Goal: Task Accomplishment & Management: Use online tool/utility

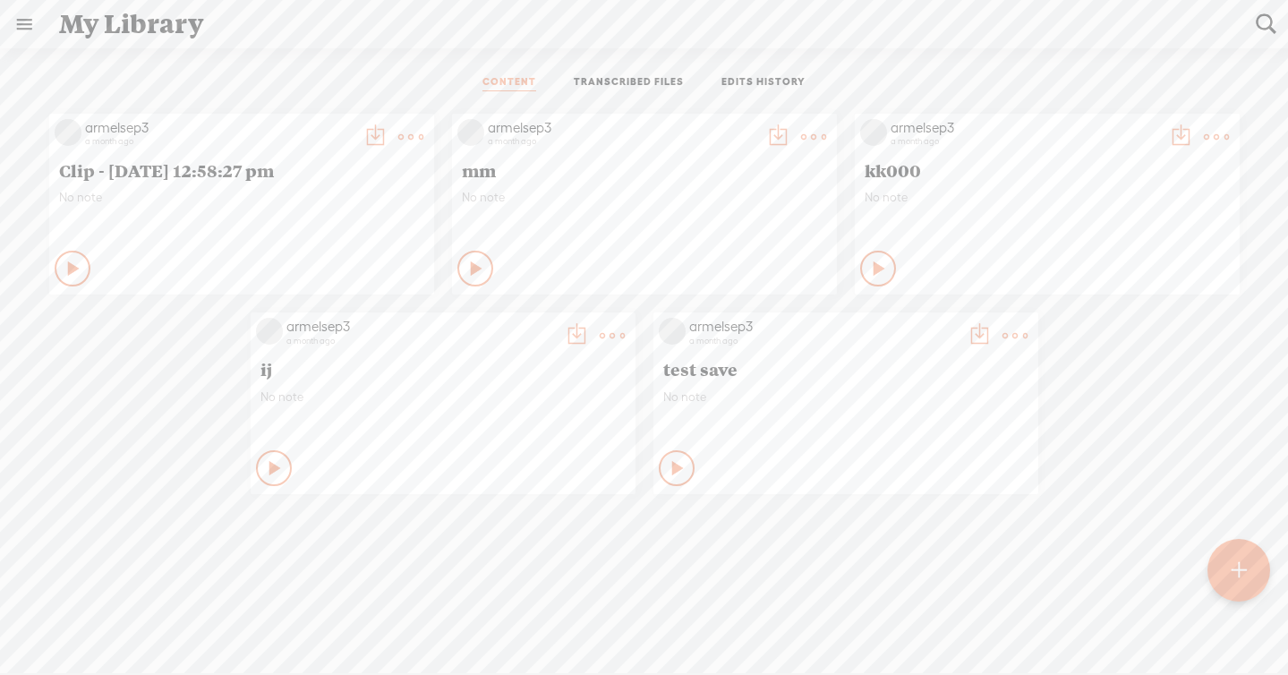
click at [611, 73] on ul "CONTENT TRANSCRIBED FILES EDITS HISTORY" at bounding box center [644, 83] width 474 height 43
click at [616, 85] on link "TRANSCRIBED FILES" at bounding box center [629, 83] width 110 height 16
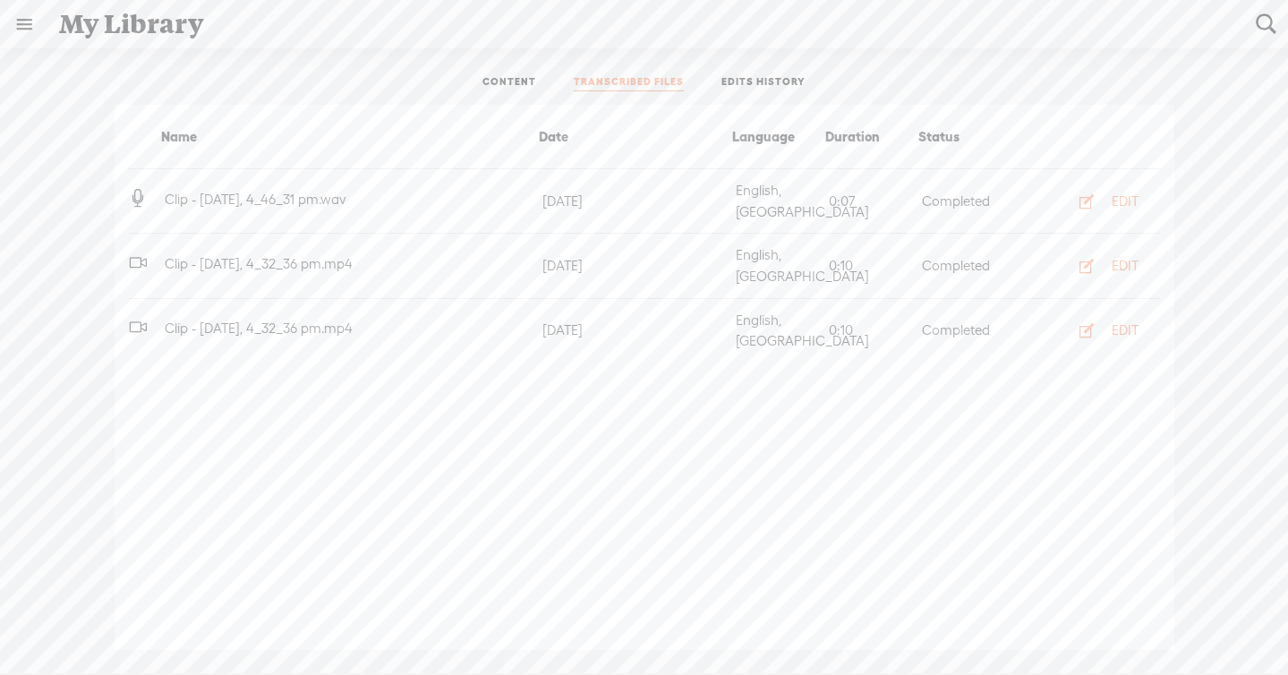
click at [519, 75] on link "CONTENT" at bounding box center [509, 83] width 54 height 16
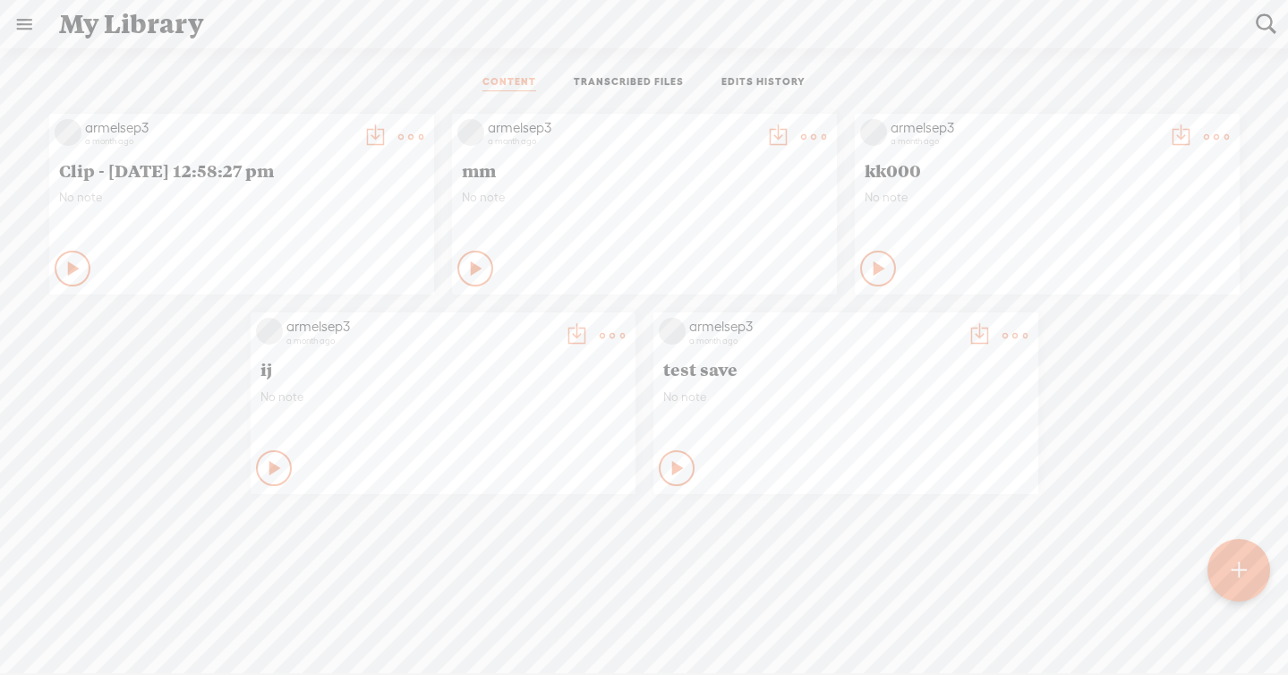
click at [41, 27] on link at bounding box center [24, 24] width 47 height 47
click at [114, 618] on div "SETTINGS" at bounding box center [117, 633] width 209 height 54
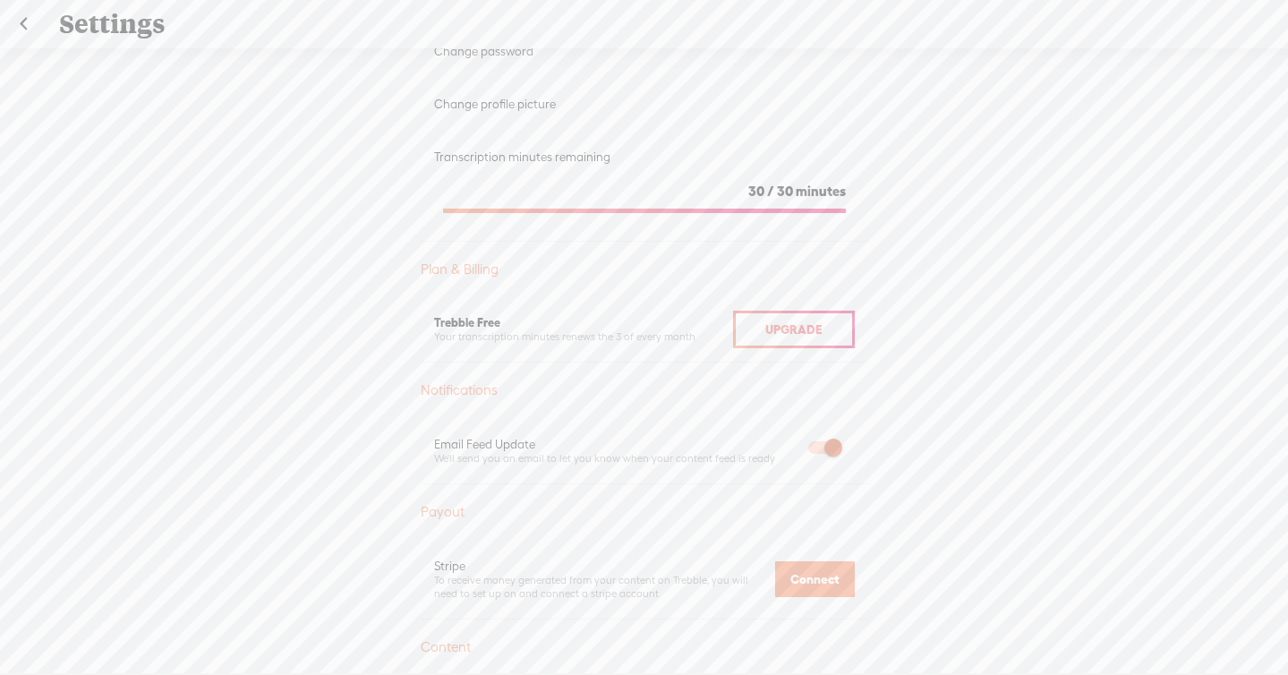
scroll to position [291, 0]
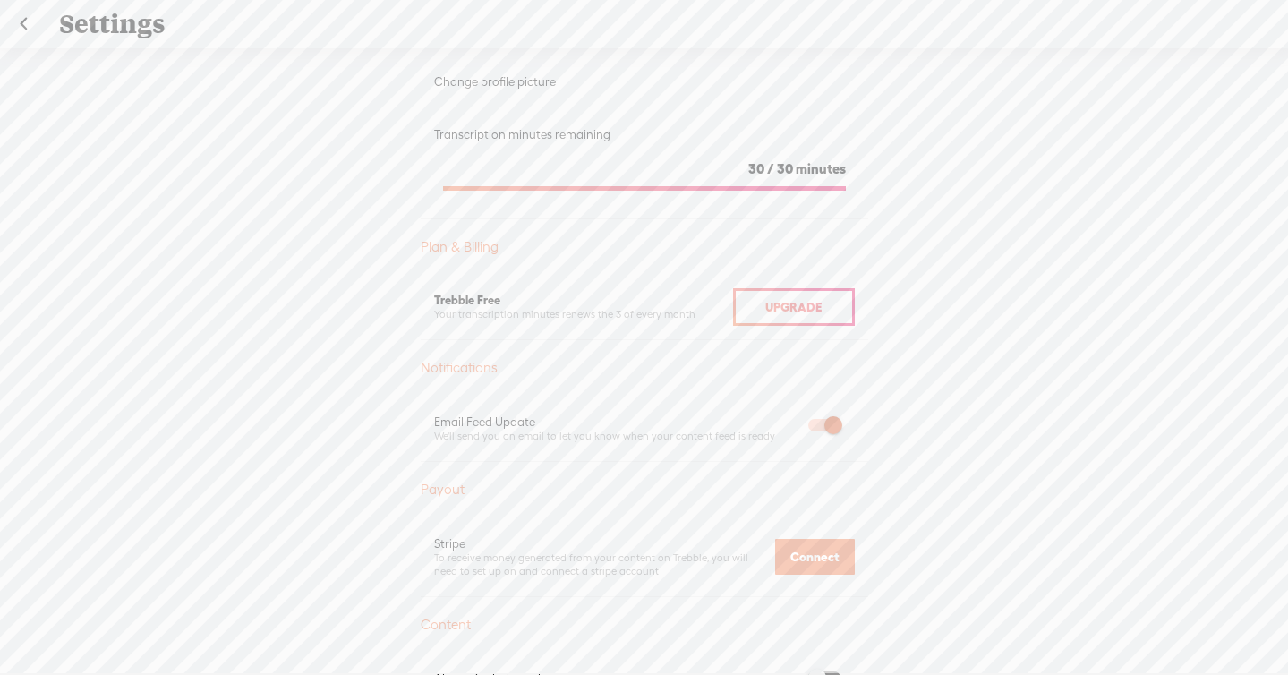
click at [31, 22] on link at bounding box center [23, 24] width 45 height 47
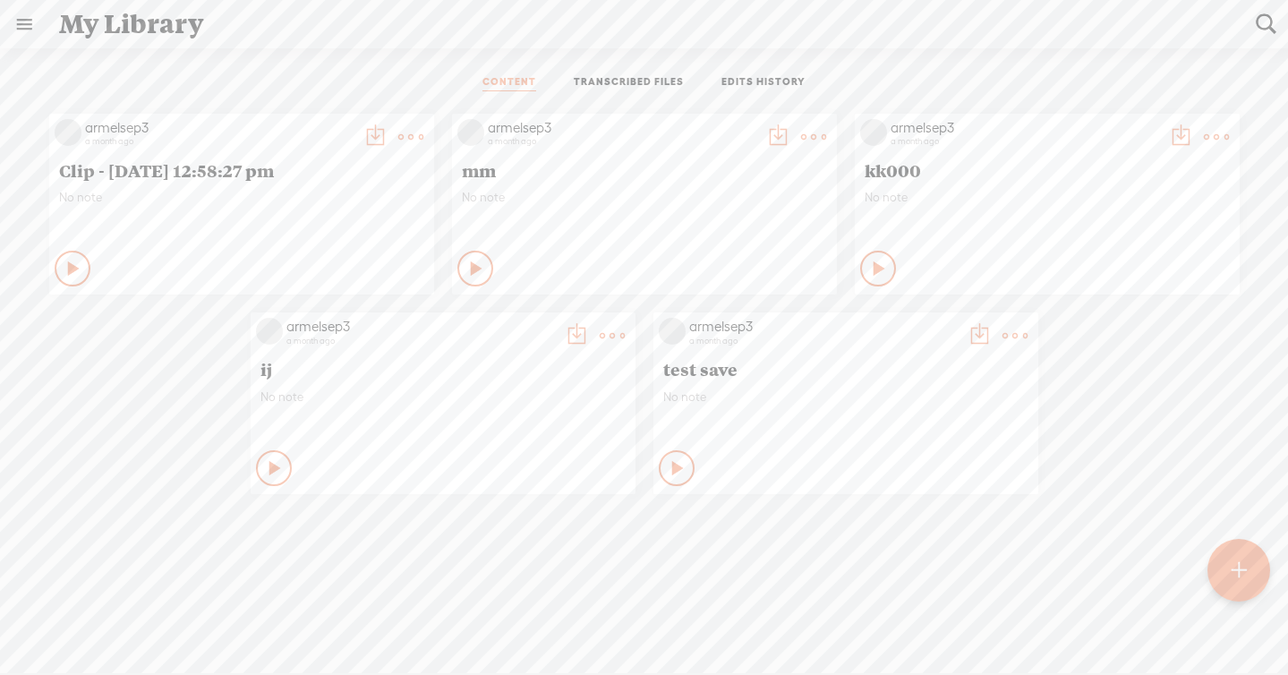
click at [1240, 558] on t at bounding box center [1239, 570] width 16 height 41
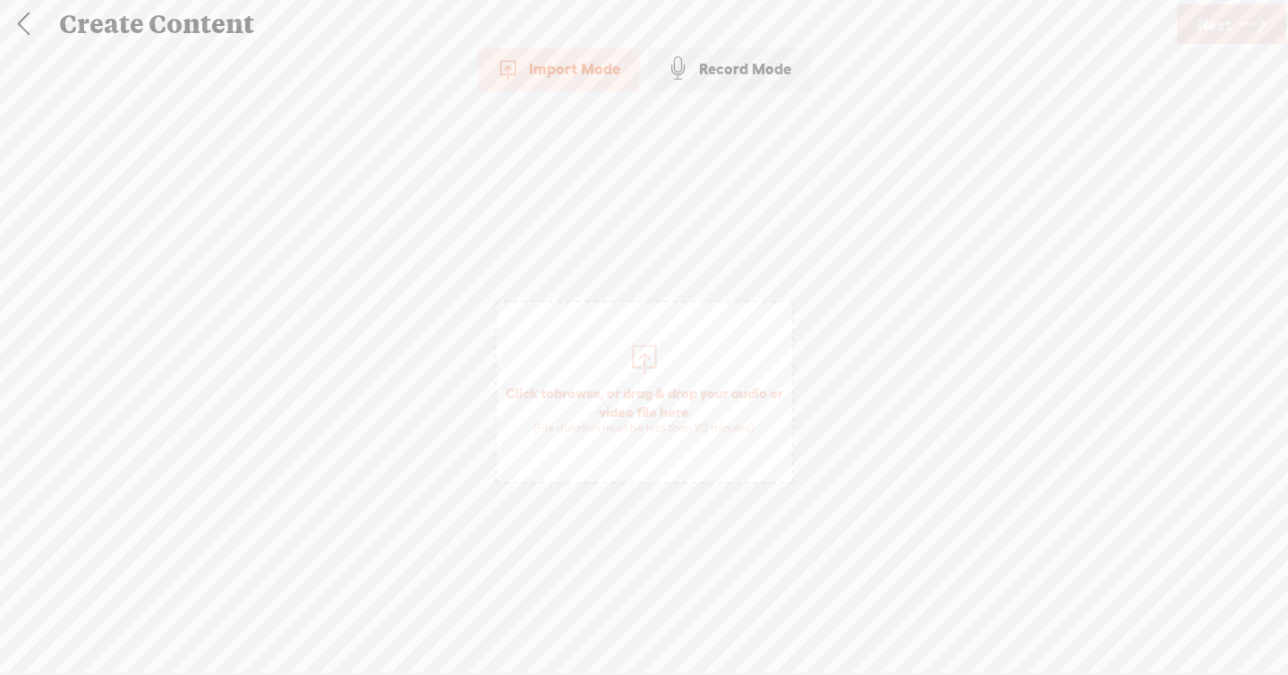
click at [730, 324] on span "Click to browse , or drag & drop your audio or video file here (File duration m…" at bounding box center [644, 392] width 299 height 183
click at [1180, 26] on link "Next" at bounding box center [1231, 23] width 109 height 39
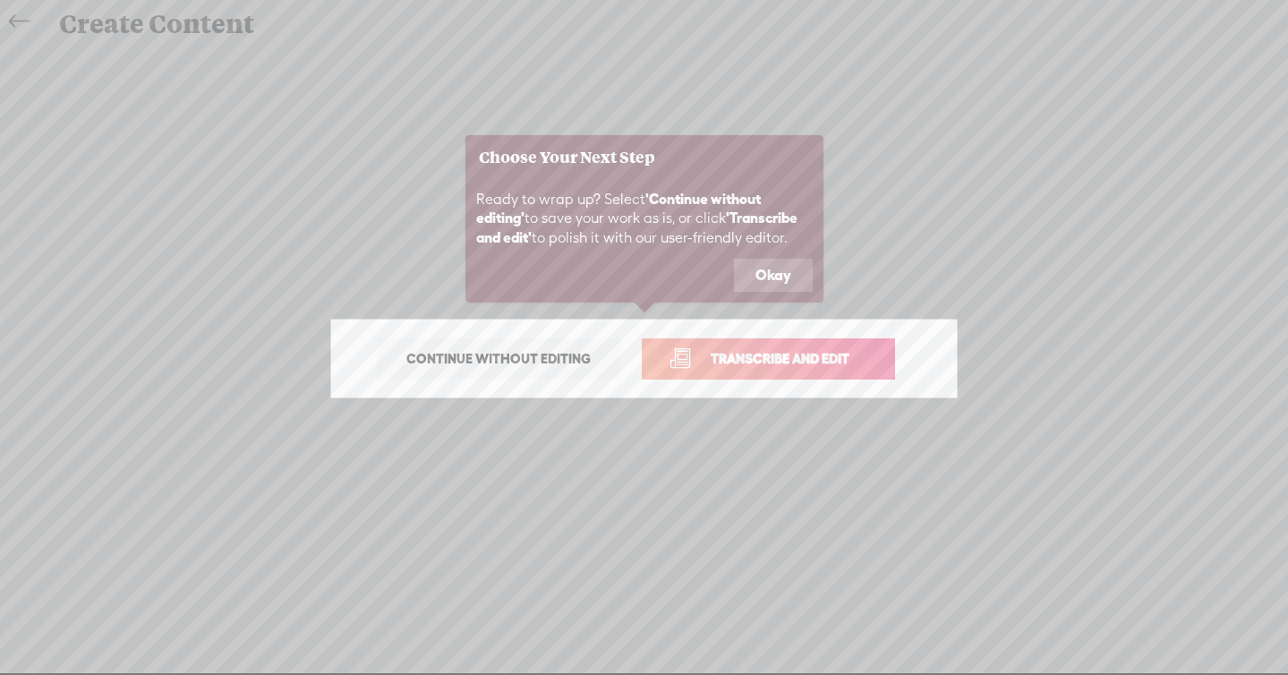
click at [791, 272] on button "Okay" at bounding box center [773, 276] width 79 height 34
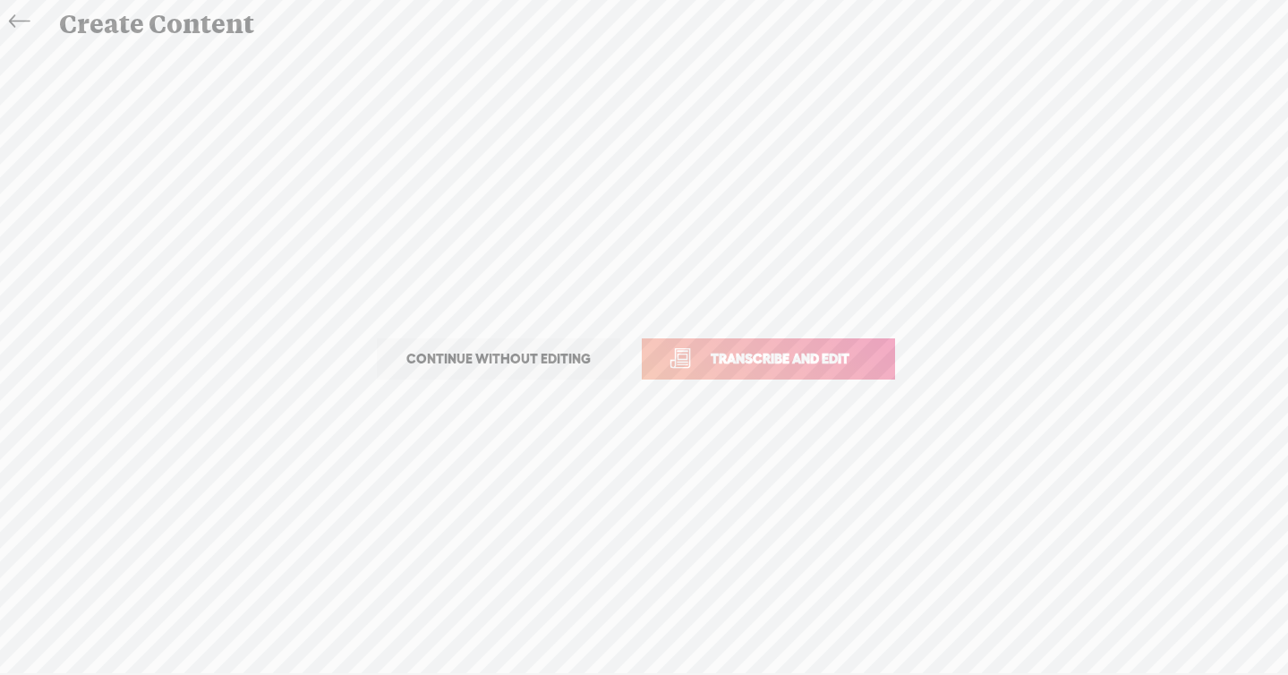
click at [782, 353] on span "Transcribe and edit" at bounding box center [780, 358] width 176 height 21
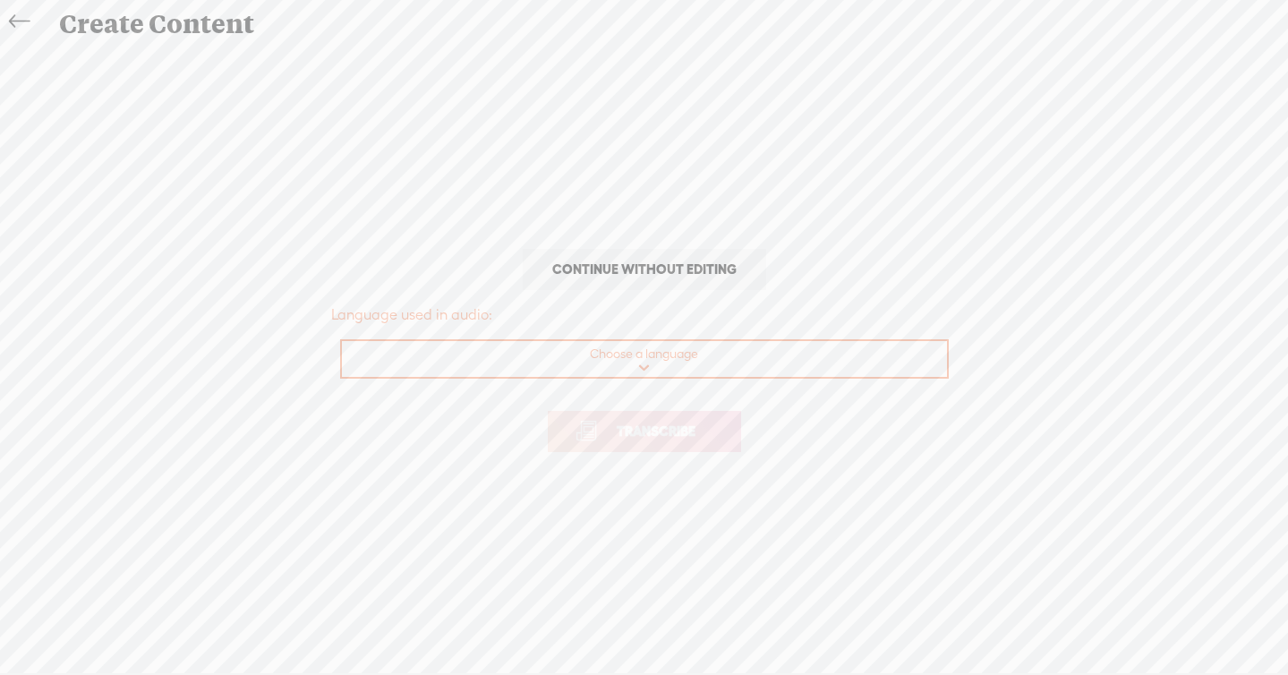
click at [782, 353] on select "Choose a language Afrikaans Albanian Amharic Arabic, Gulf Arabic, Modern Standa…" at bounding box center [645, 359] width 607 height 37
select select "en-US"
click at [342, 341] on select "Choose a language Afrikaans Albanian Amharic Arabic, Gulf Arabic, Modern Standa…" at bounding box center [645, 359] width 607 height 37
click at [647, 423] on span "Transcribe" at bounding box center [656, 431] width 116 height 21
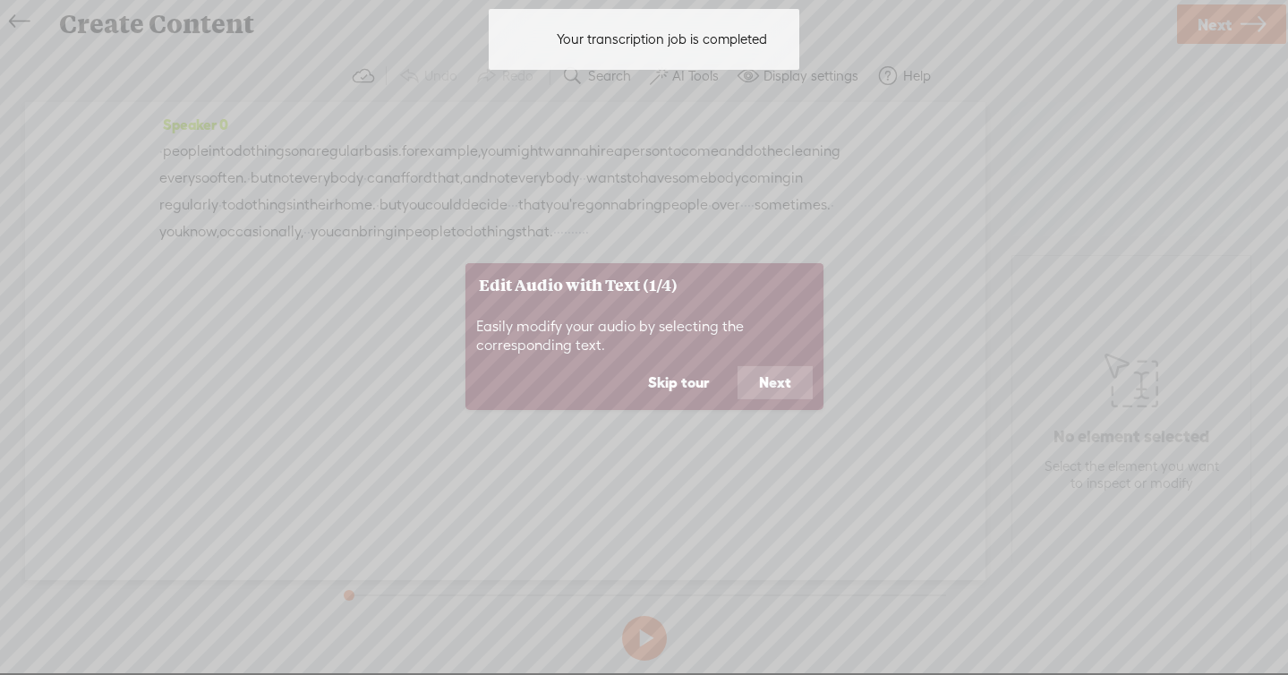
click at [756, 371] on button "Next" at bounding box center [774, 383] width 75 height 34
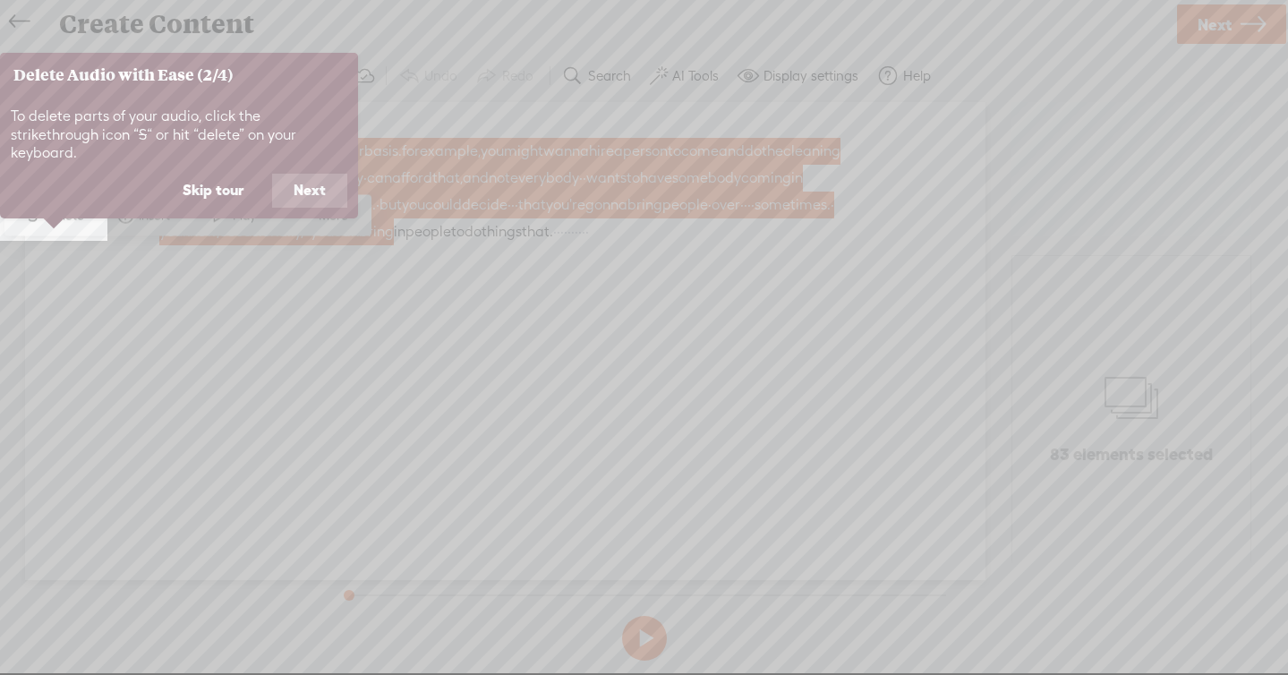
click at [233, 174] on button "Skip tour" at bounding box center [213, 191] width 104 height 34
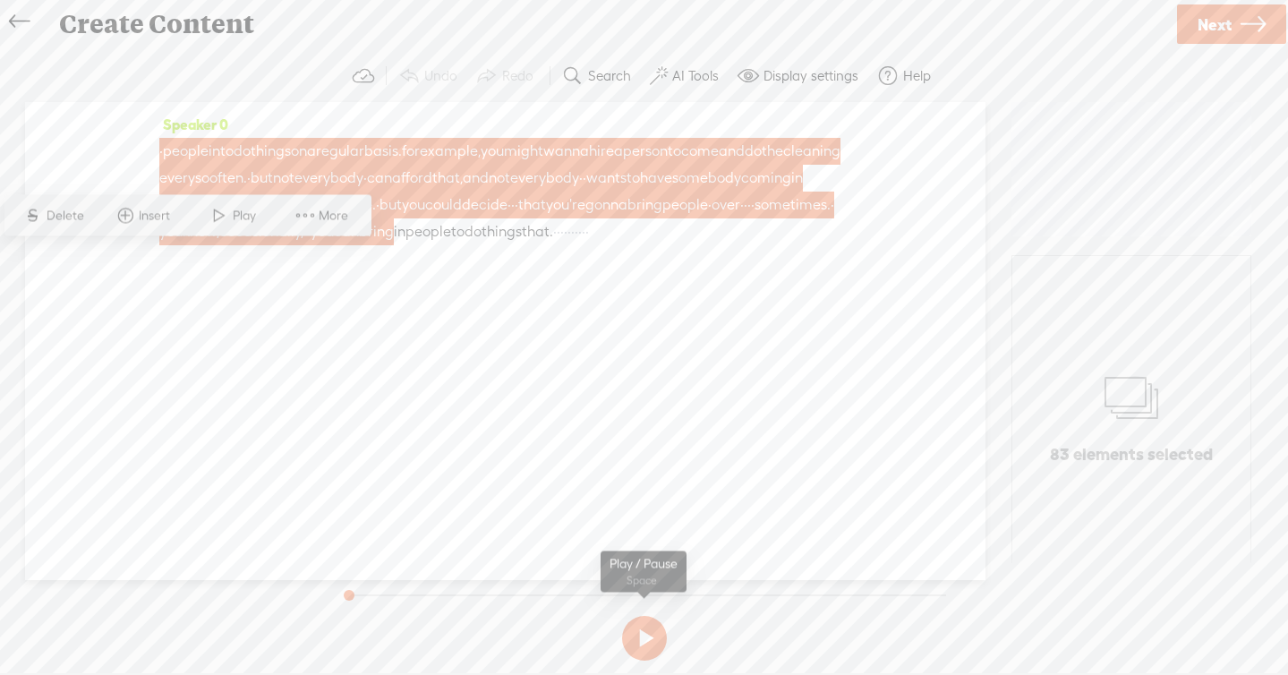
click at [660, 643] on button at bounding box center [644, 638] width 45 height 45
click at [8, 11] on link at bounding box center [24, 22] width 40 height 36
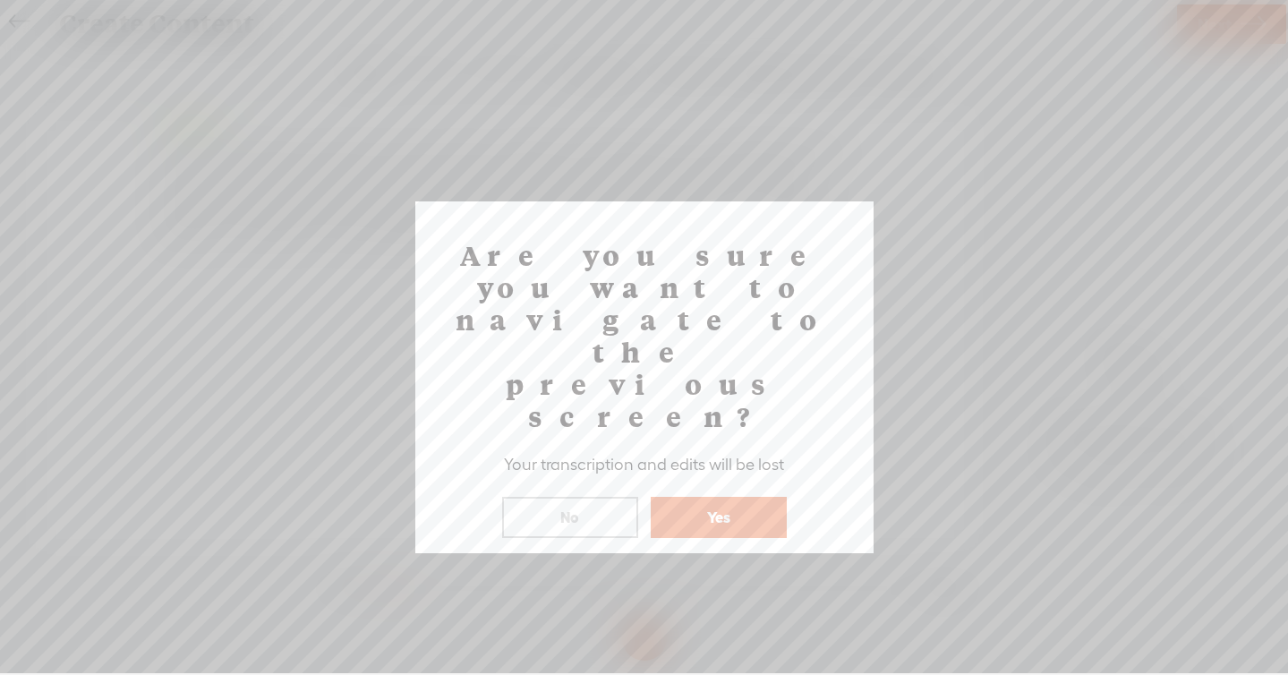
click at [739, 473] on div "Yes" at bounding box center [718, 505] width 145 height 64
click at [734, 497] on button "Yes" at bounding box center [719, 517] width 136 height 41
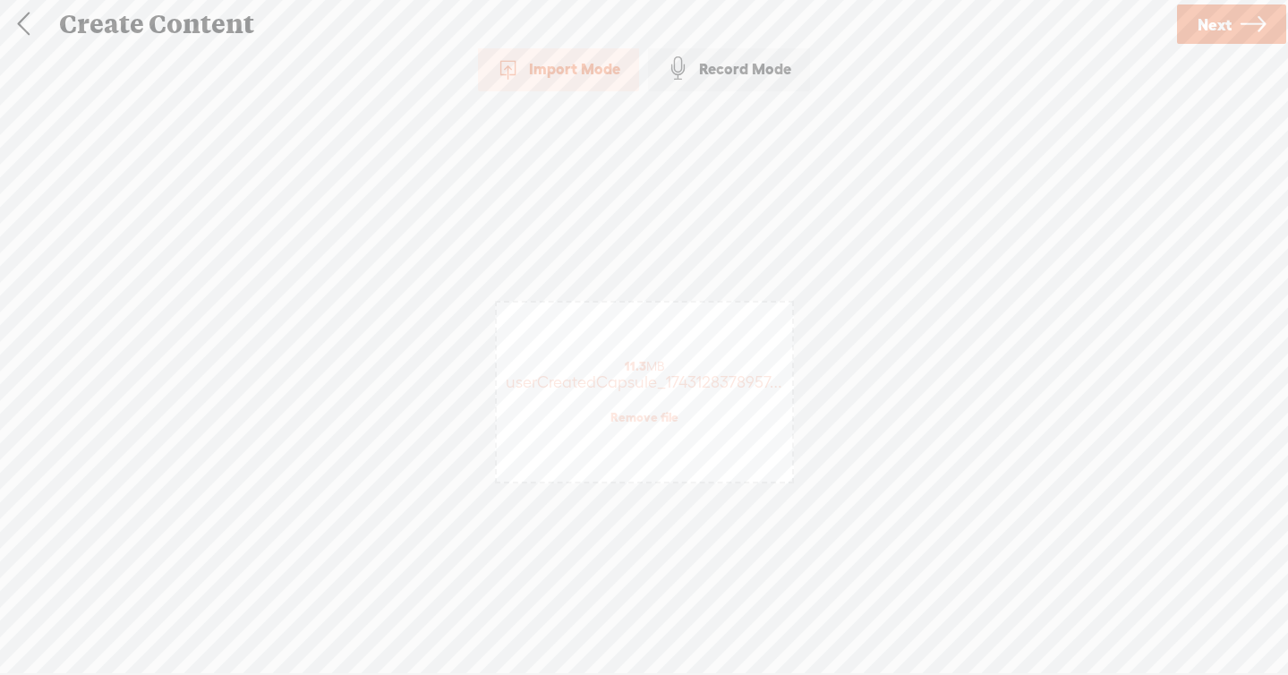
click at [656, 412] on link "Remove file" at bounding box center [644, 417] width 68 height 16
click at [656, 411] on span "Click to browse , or drag & drop your audio or video file here (File duration m…" at bounding box center [644, 409] width 295 height 69
click at [1211, 25] on span "Next" at bounding box center [1215, 25] width 34 height 46
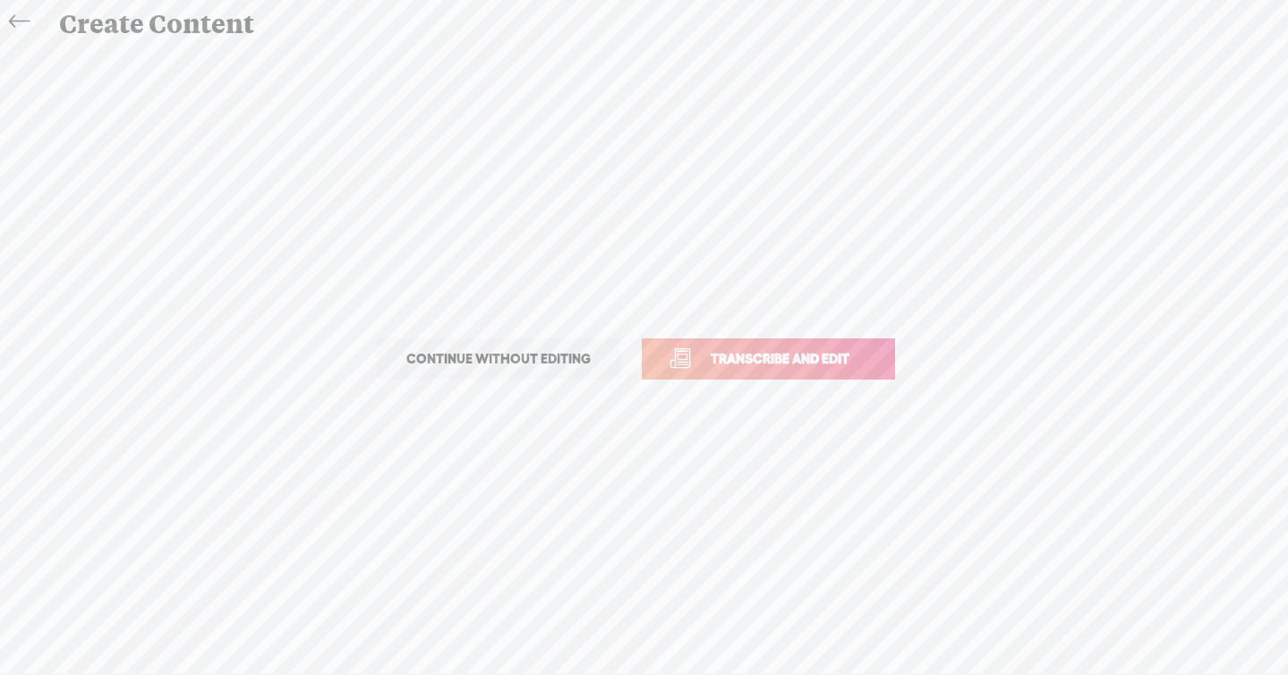
click at [814, 359] on span "Transcribe and edit" at bounding box center [780, 358] width 176 height 21
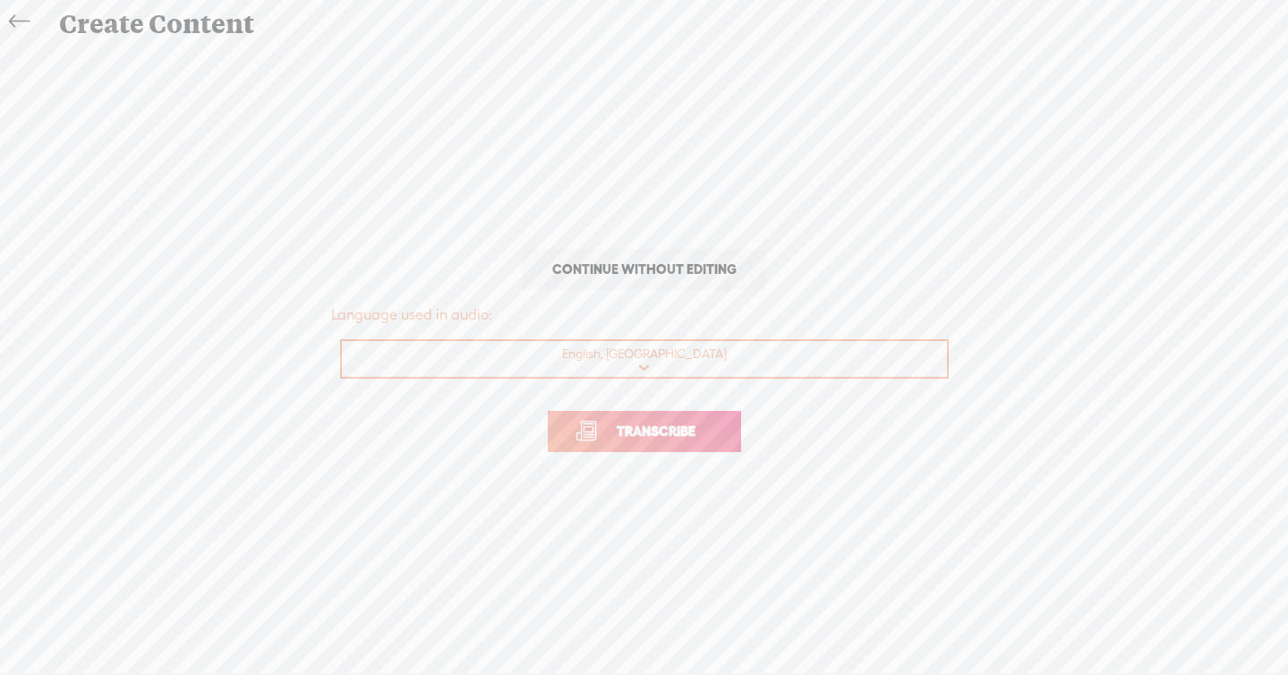
click at [687, 426] on span "Transcribe" at bounding box center [656, 431] width 116 height 21
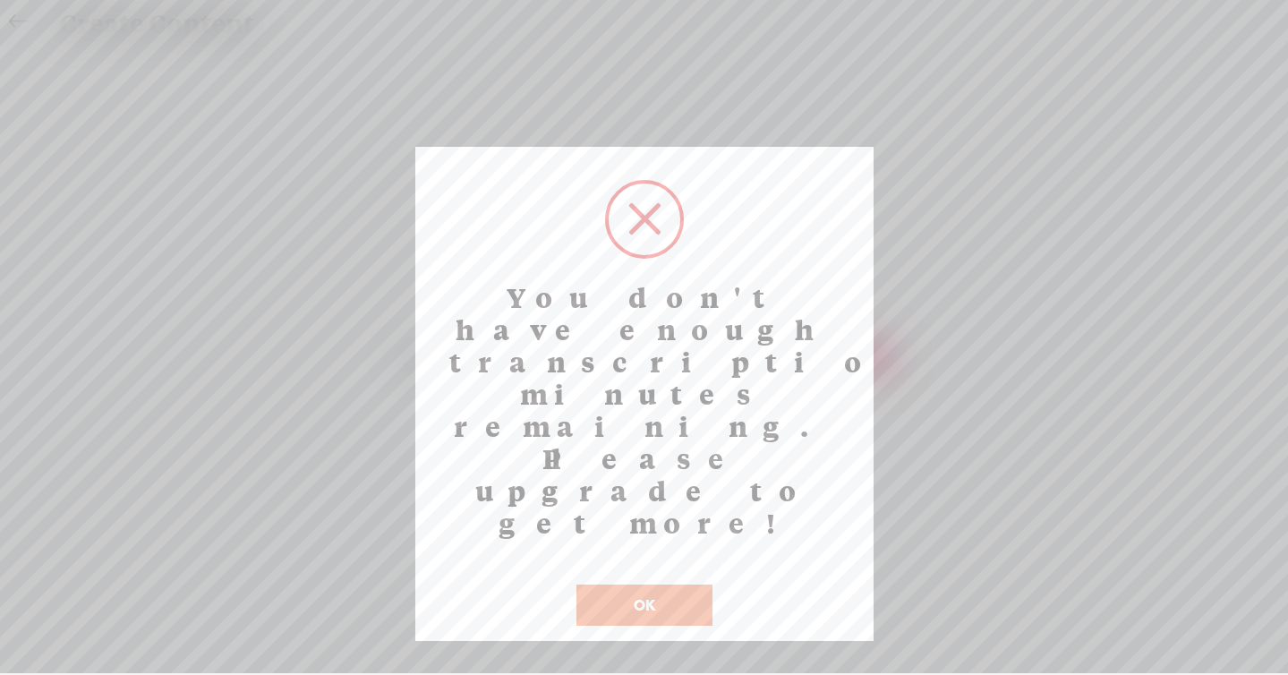
click at [688, 584] on button "OK" at bounding box center [644, 604] width 136 height 41
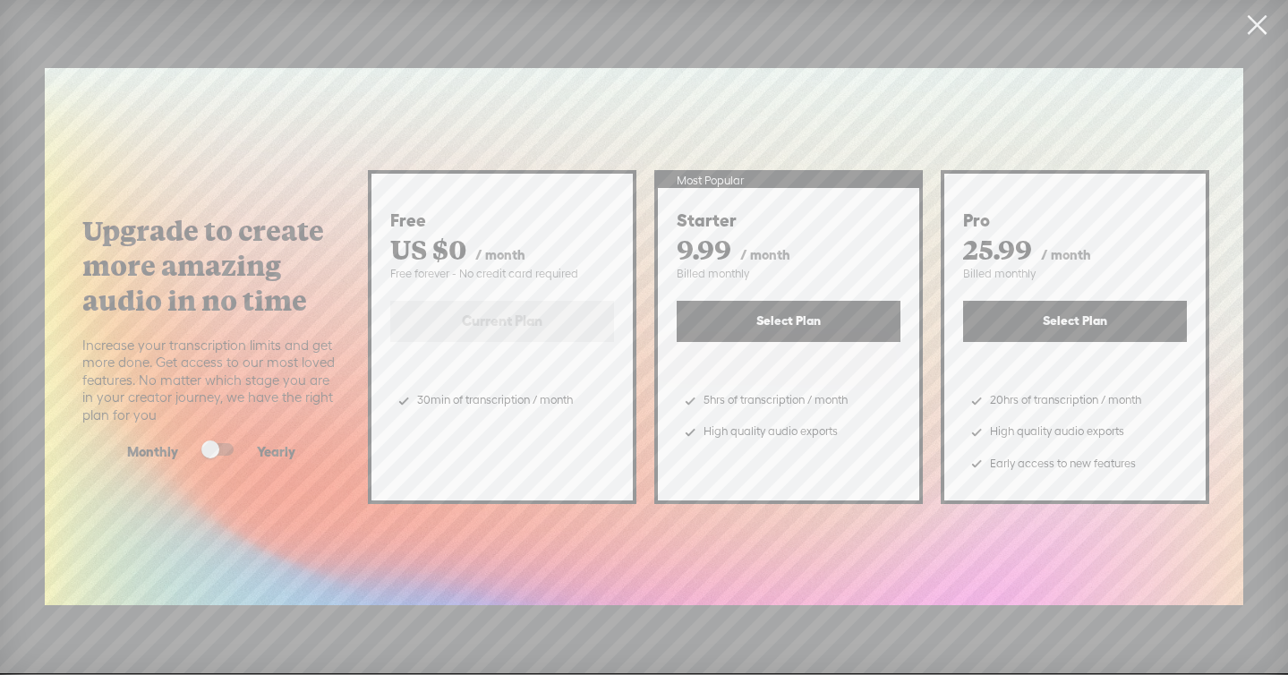
click at [745, 325] on button "Select Plan" at bounding box center [789, 321] width 224 height 41
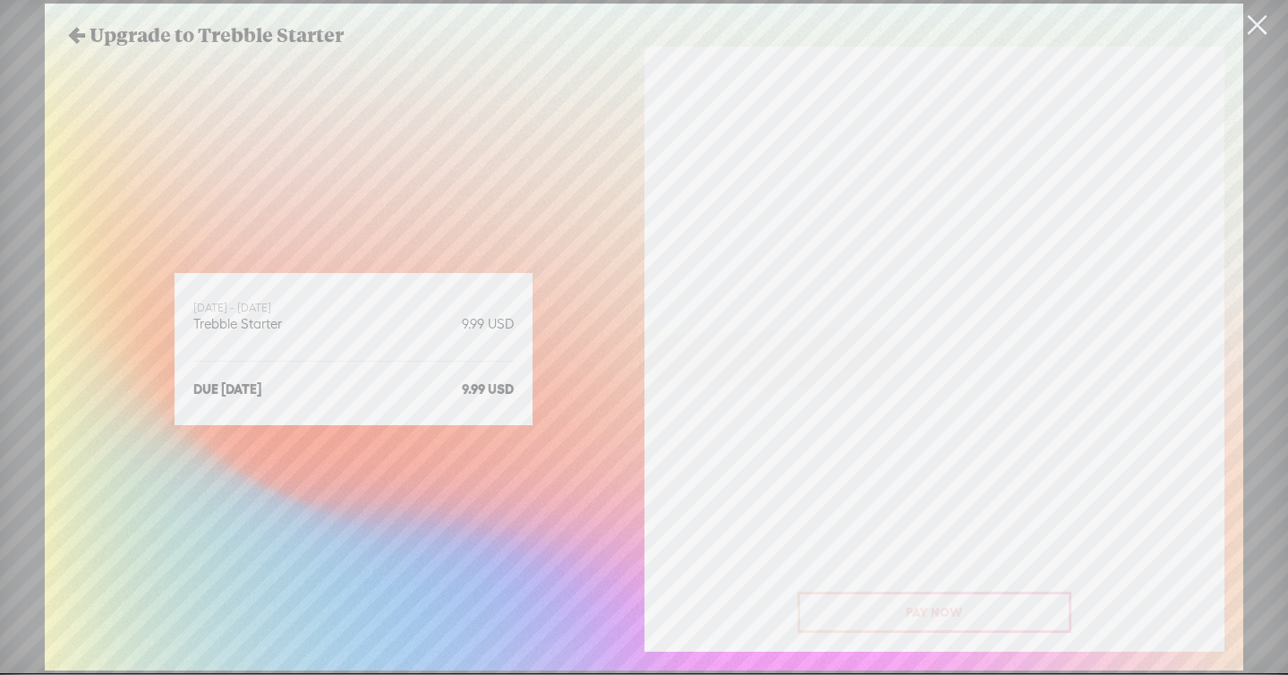
click at [1245, 22] on link at bounding box center [1256, 25] width 45 height 50
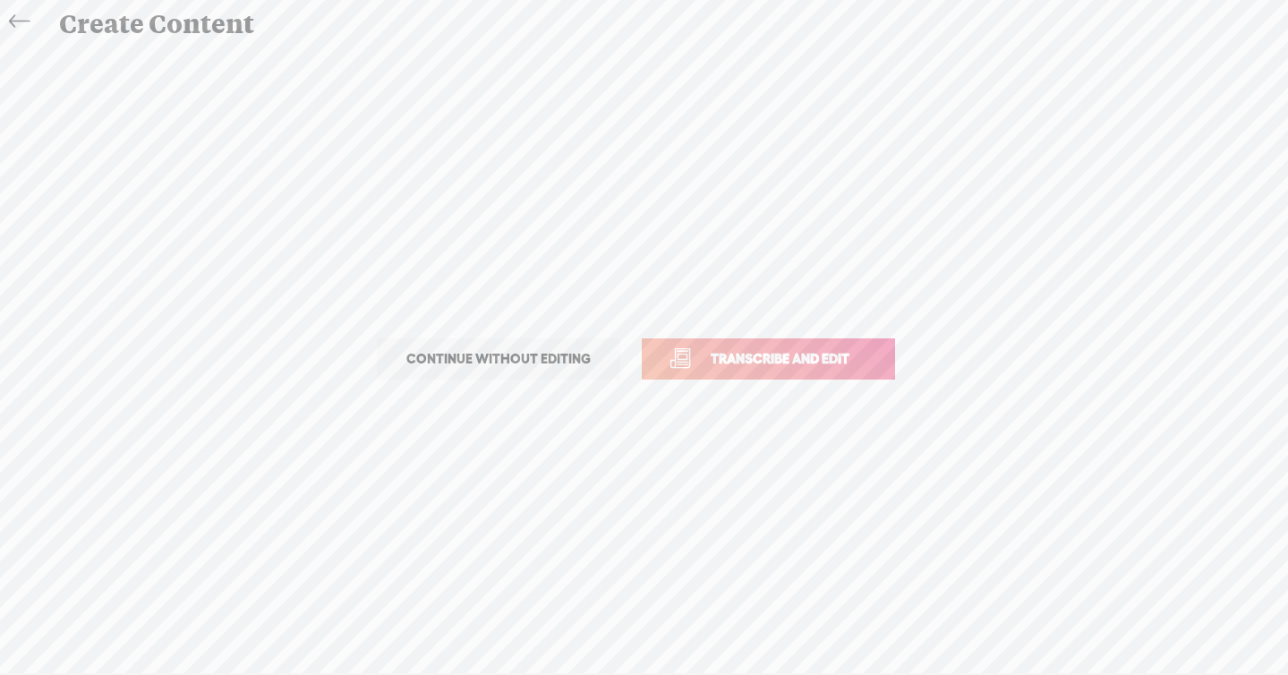
click at [13, 23] on icon at bounding box center [19, 22] width 21 height 40
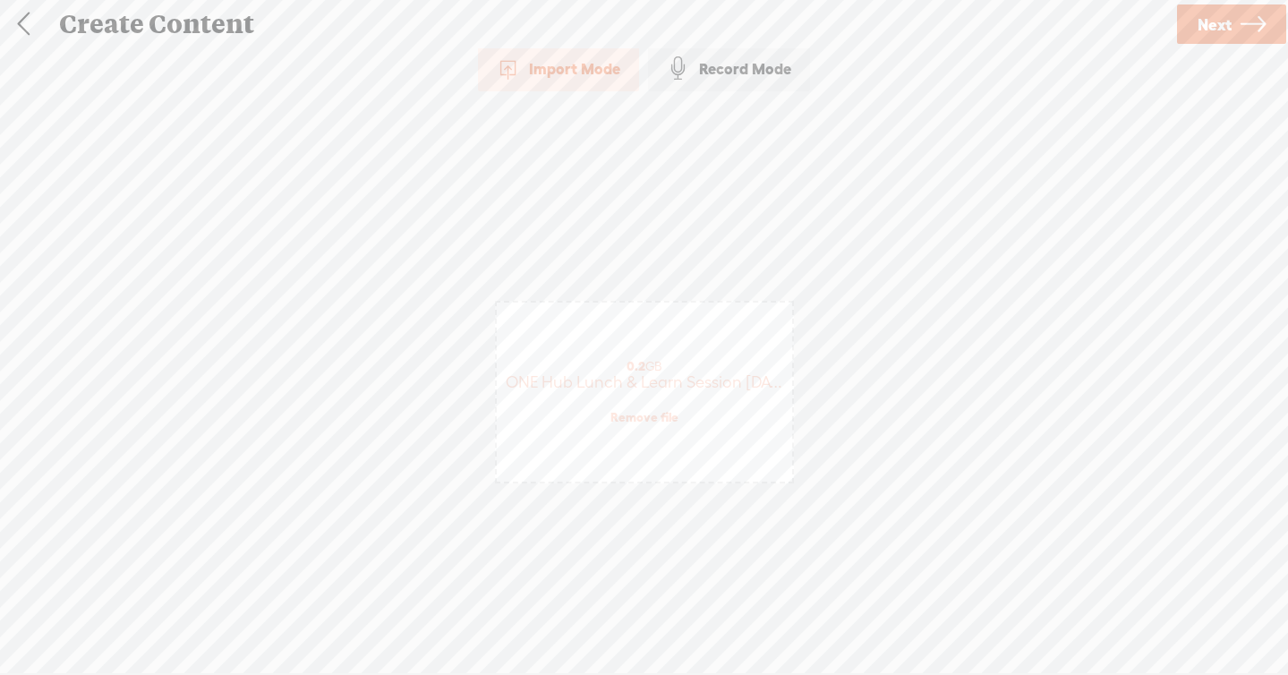
click at [13, 23] on link at bounding box center [23, 24] width 45 height 47
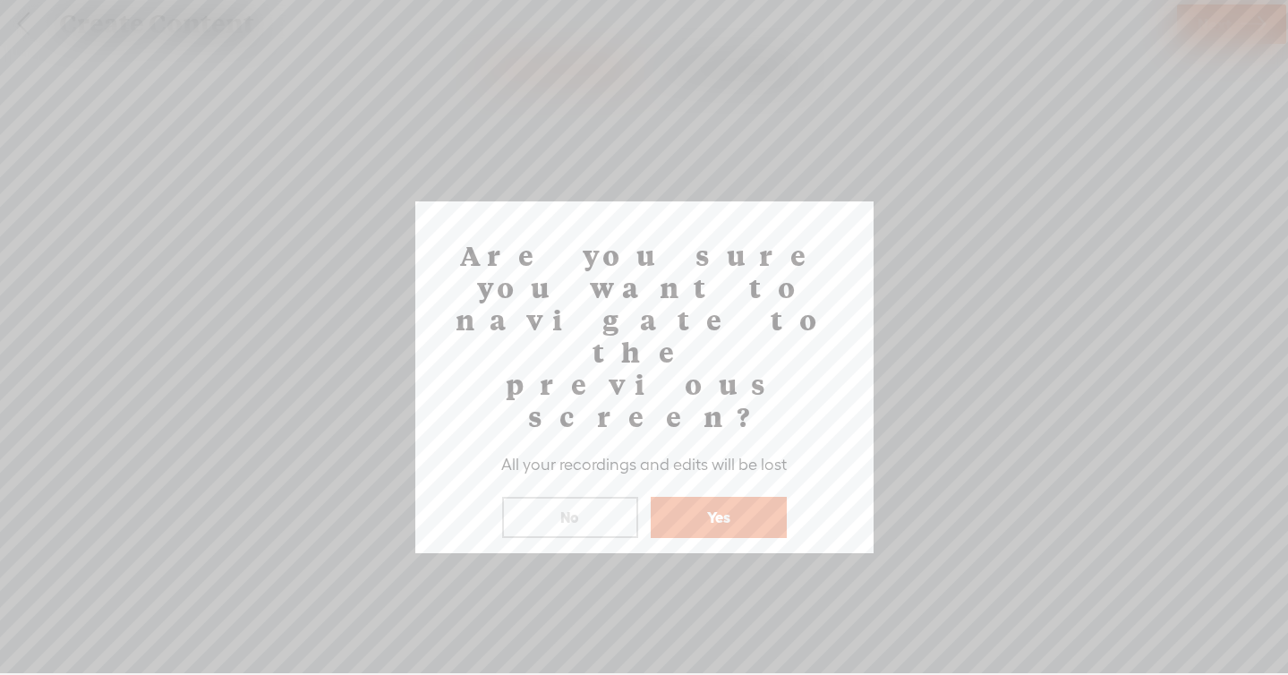
click at [683, 497] on button "Yes" at bounding box center [719, 517] width 136 height 41
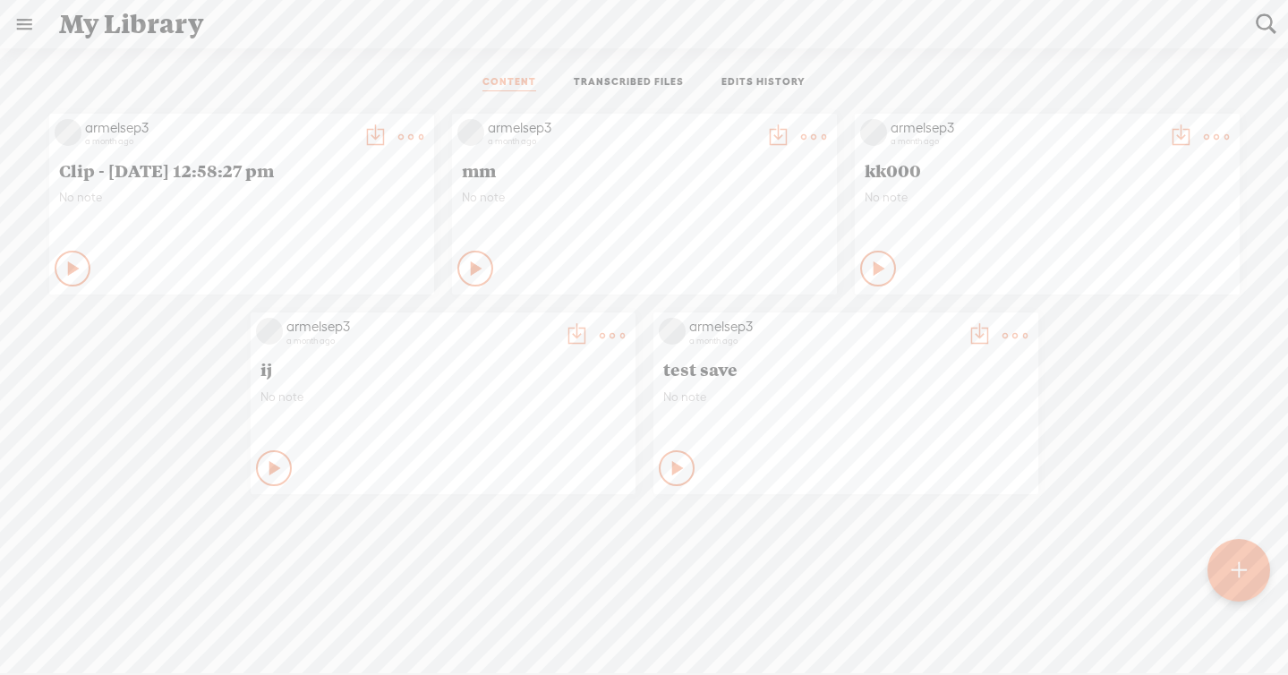
click at [29, 31] on link at bounding box center [24, 24] width 47 height 47
click at [83, 628] on div "SETTINGS" at bounding box center [94, 633] width 65 height 15
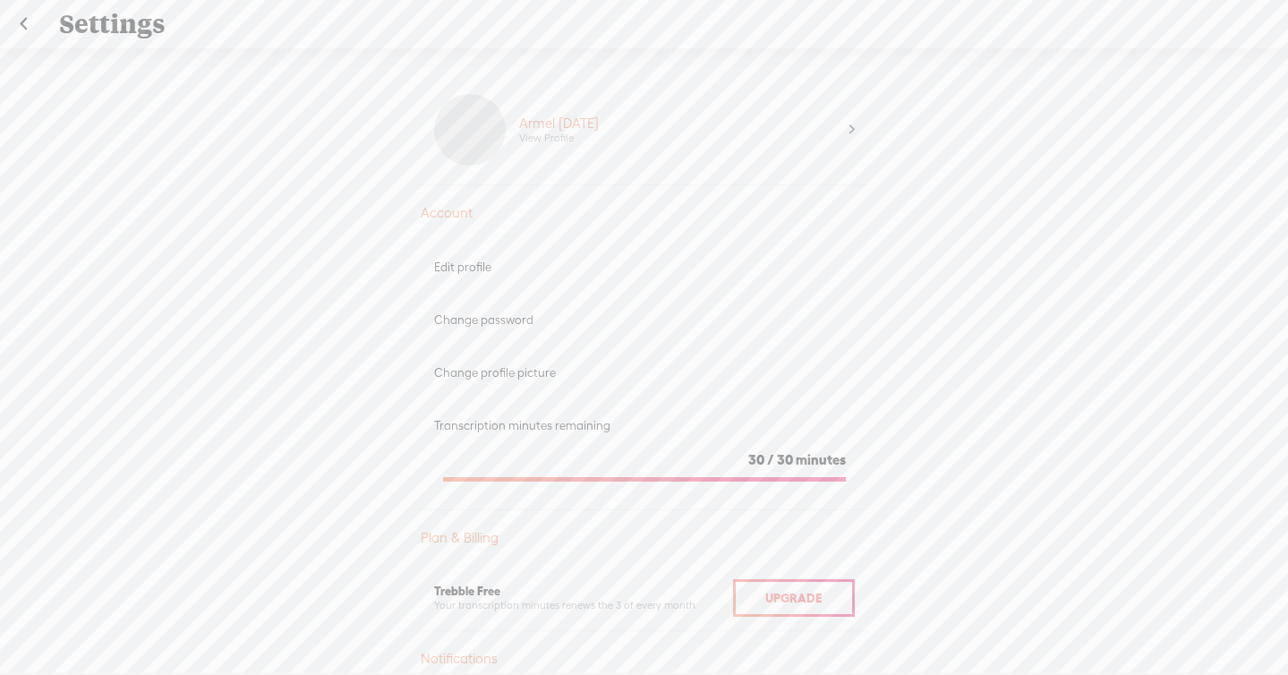
click at [10, 20] on link at bounding box center [23, 24] width 45 height 47
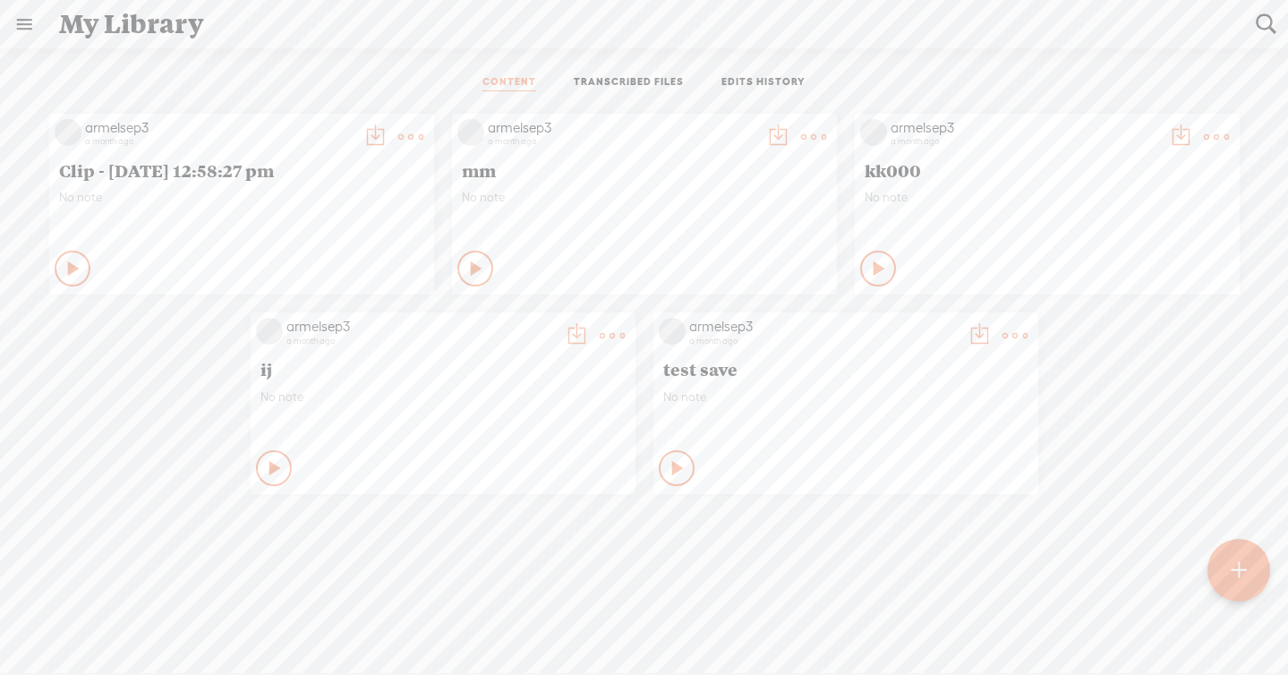
click at [13, 18] on link at bounding box center [24, 24] width 47 height 47
click at [92, 627] on div "SETTINGS" at bounding box center [94, 633] width 65 height 15
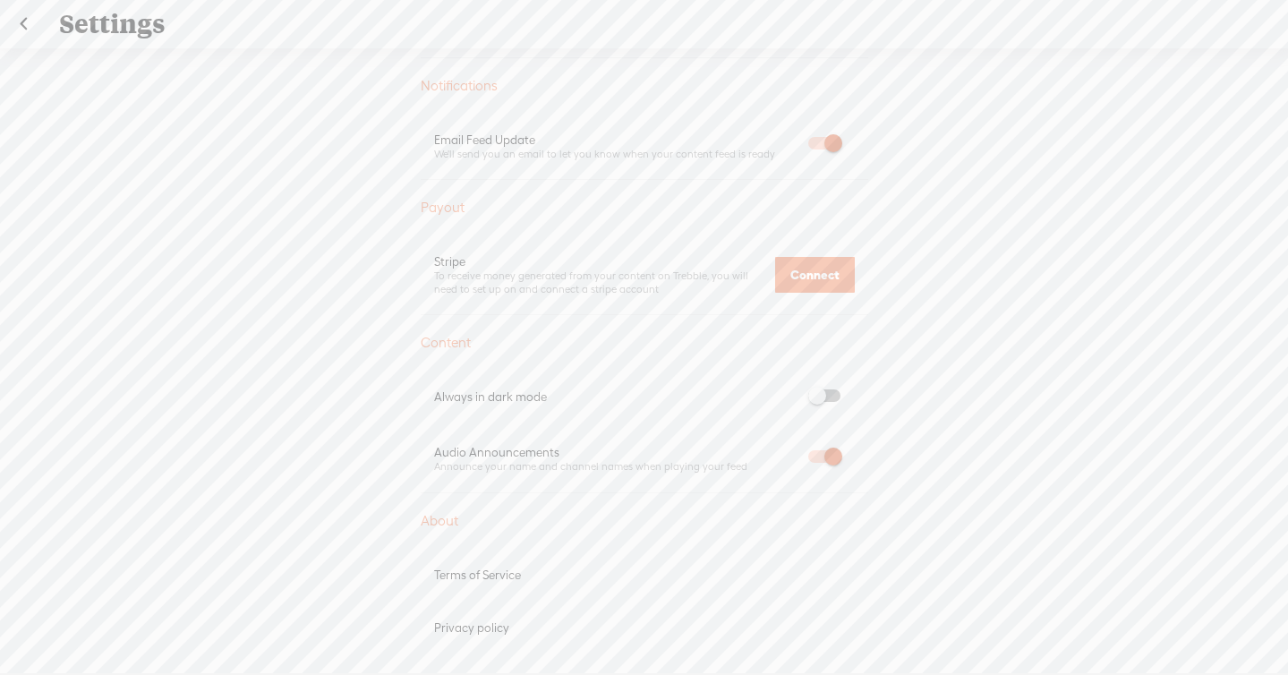
scroll to position [956, 0]
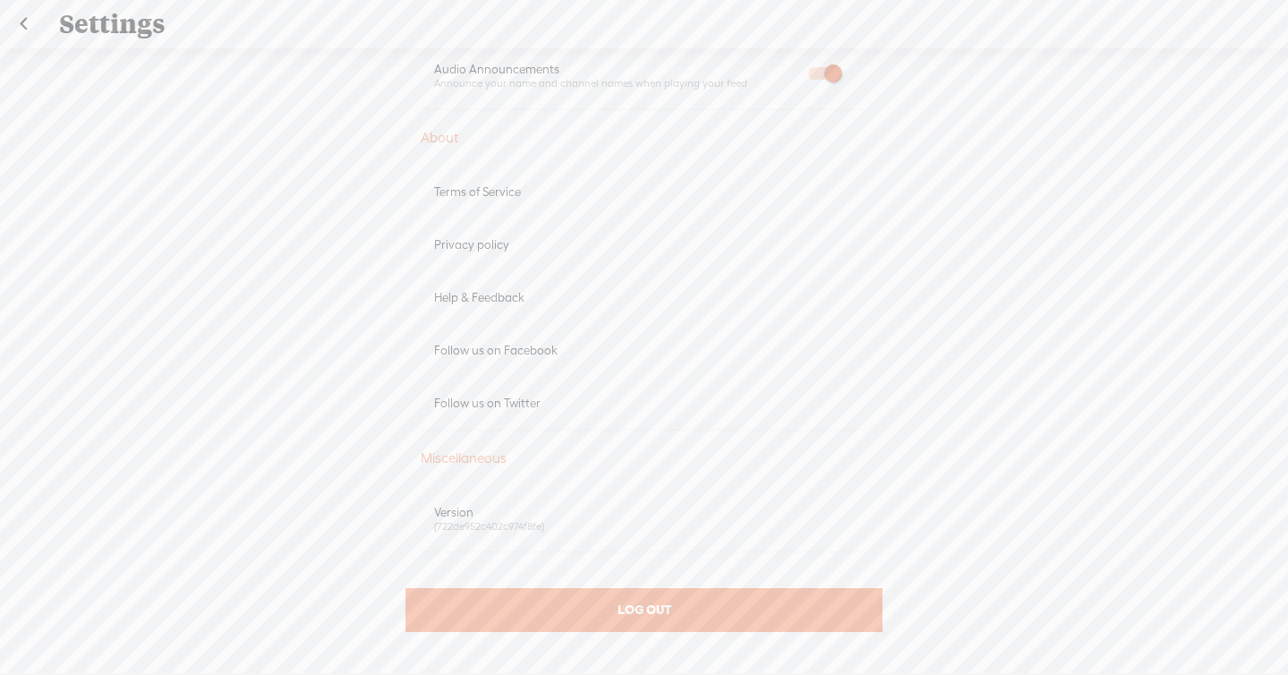
click at [756, 619] on div "LOG OUT" at bounding box center [643, 610] width 476 height 44
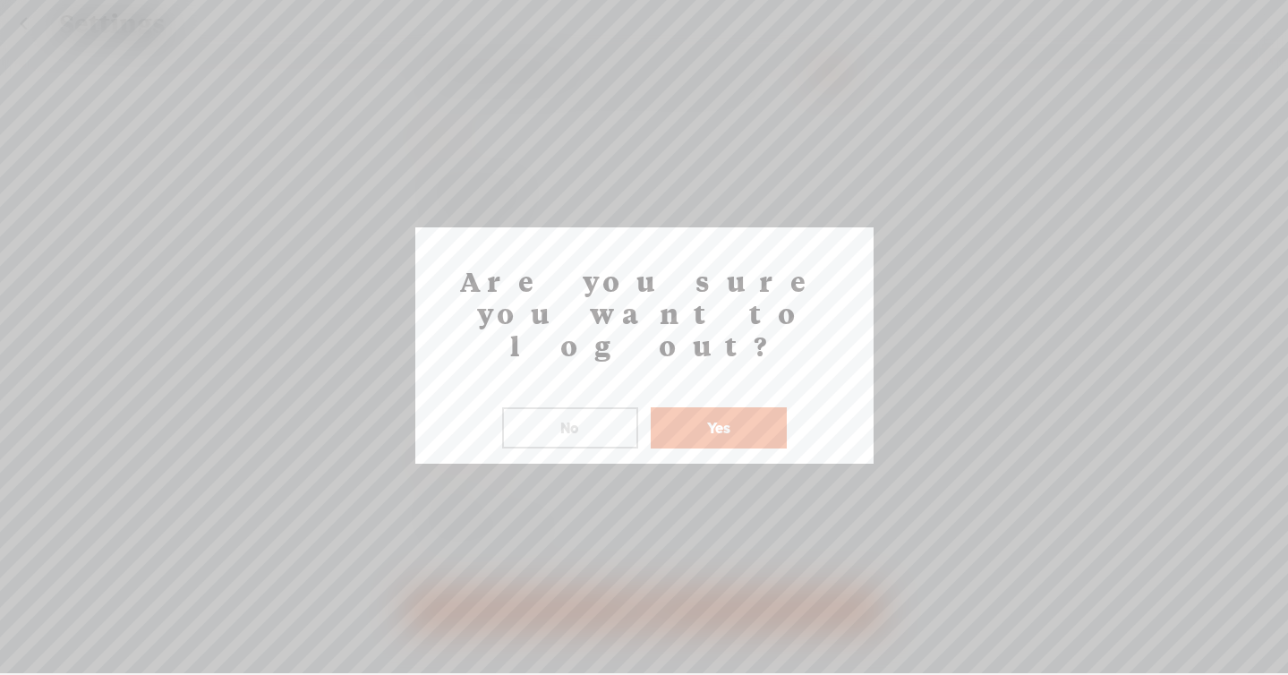
click at [741, 407] on button "Yes" at bounding box center [719, 427] width 136 height 41
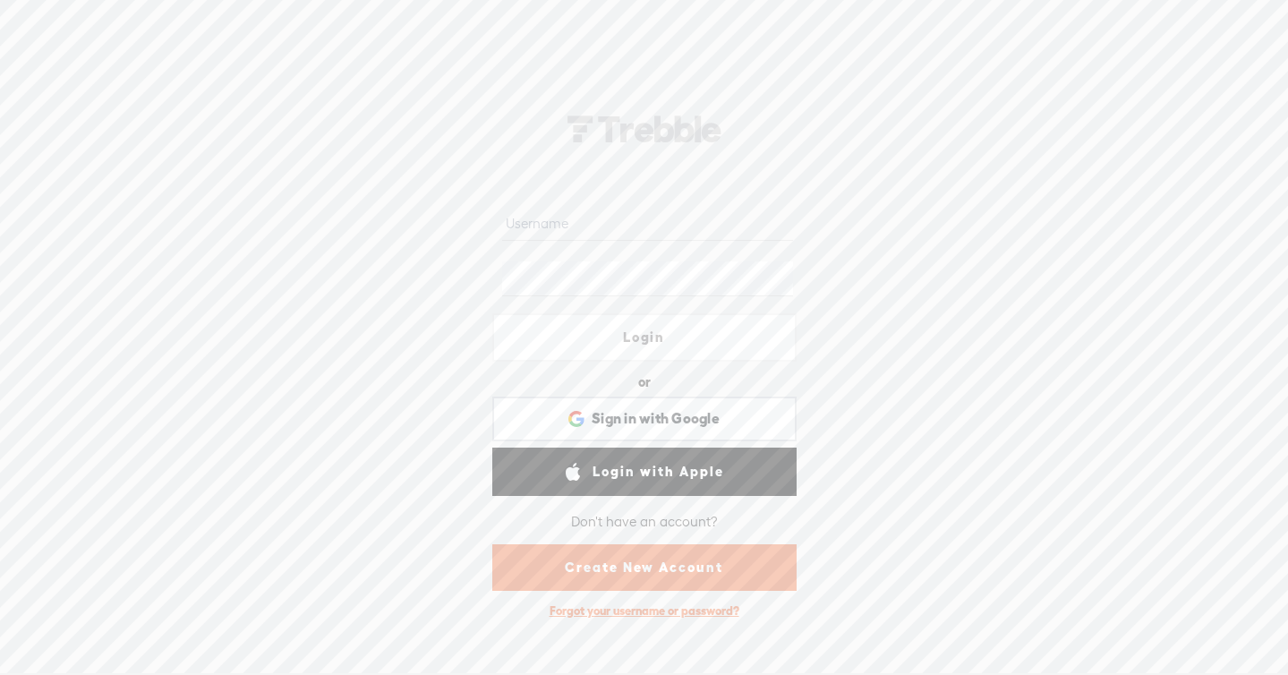
click at [720, 223] on input "text" at bounding box center [647, 223] width 291 height 35
type input "monsieur_ninja"
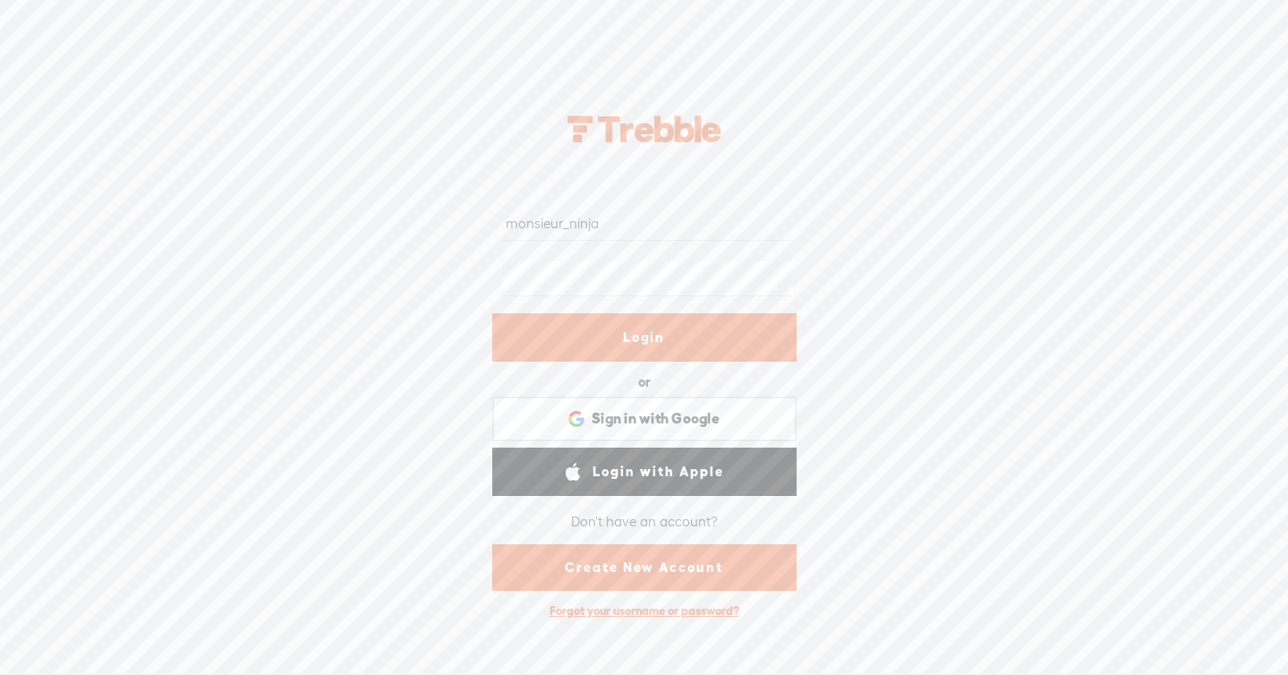
click at [661, 344] on link "Login" at bounding box center [644, 337] width 304 height 48
